Goal: Download file/media

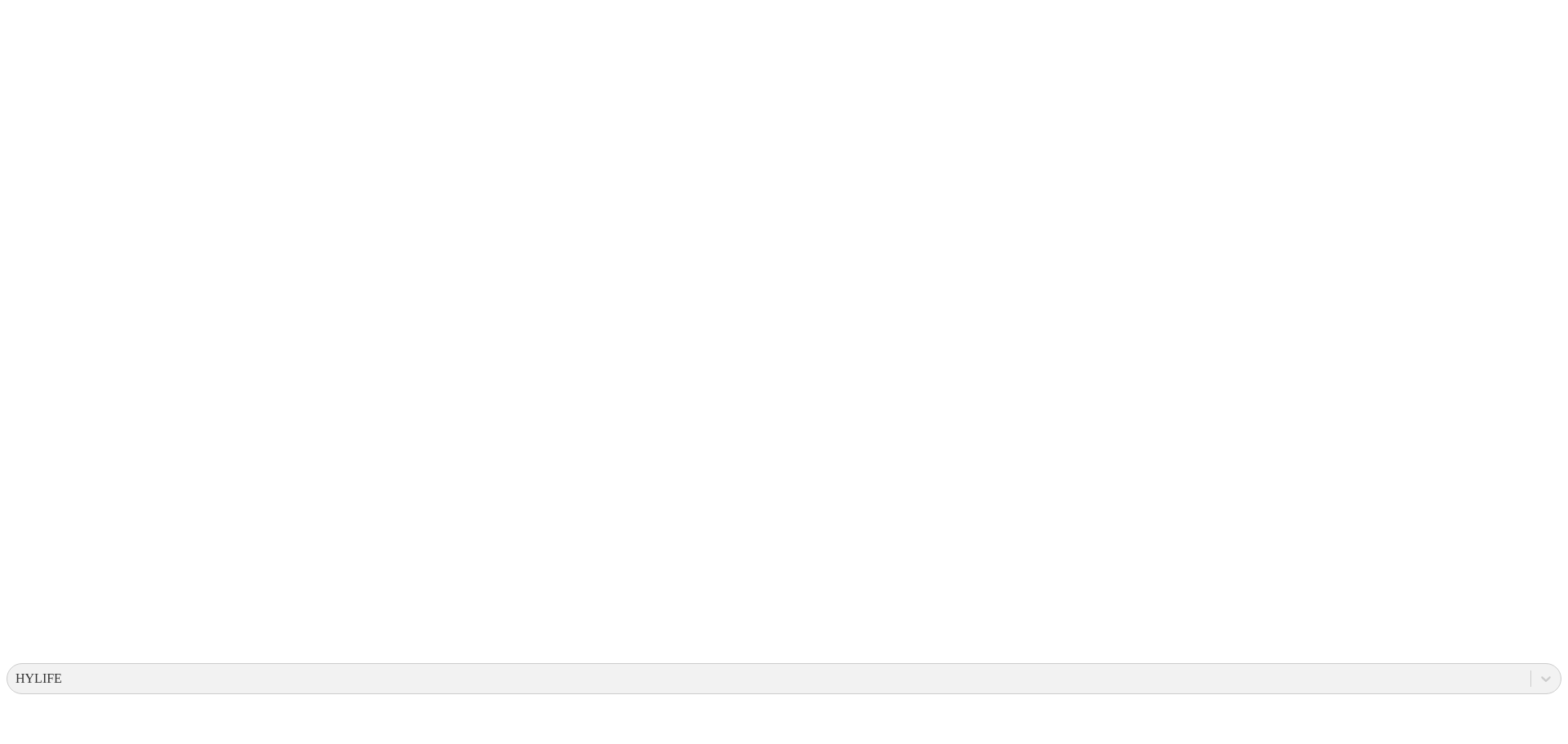
click at [25, 29] on icon at bounding box center [31, 333] width 51 height 653
click at [31, 308] on icon at bounding box center [31, 333] width 51 height 51
